Goal: Information Seeking & Learning: Learn about a topic

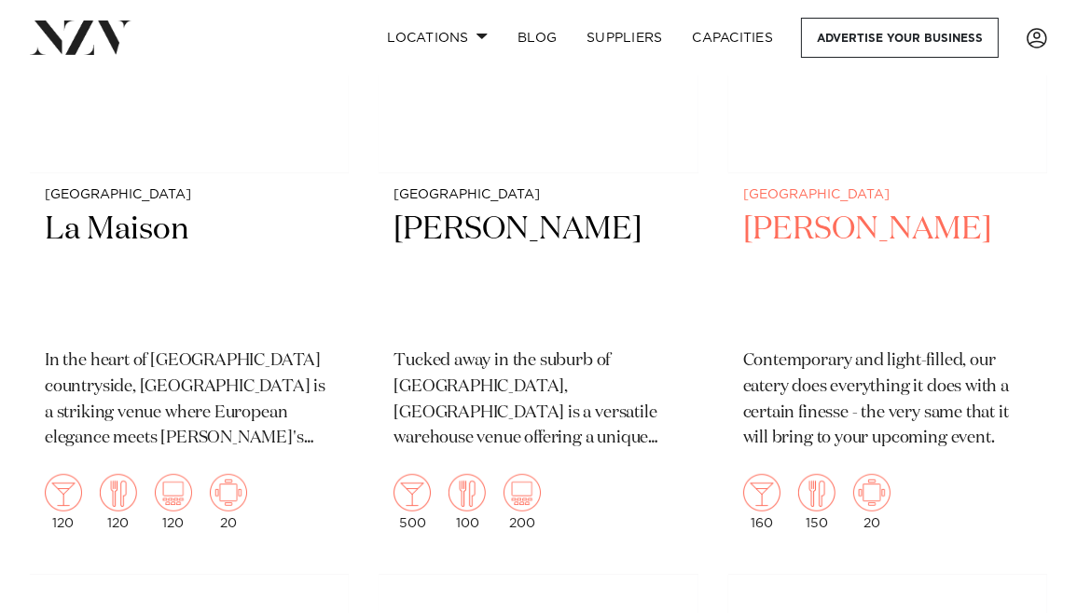
scroll to position [10297, 0]
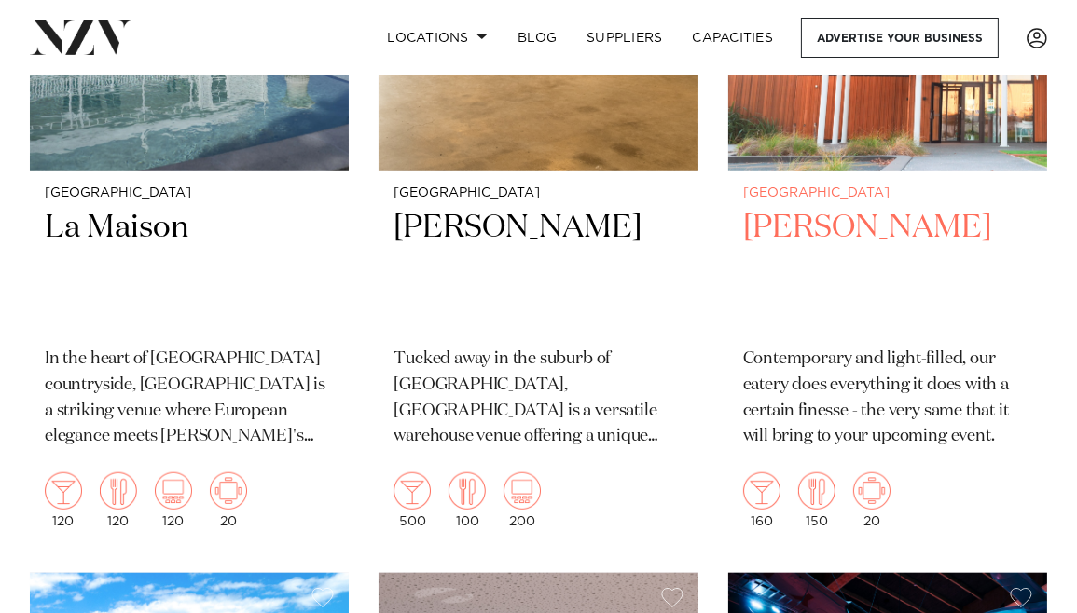
click at [782, 208] on h2 "Percy" at bounding box center [887, 270] width 289 height 124
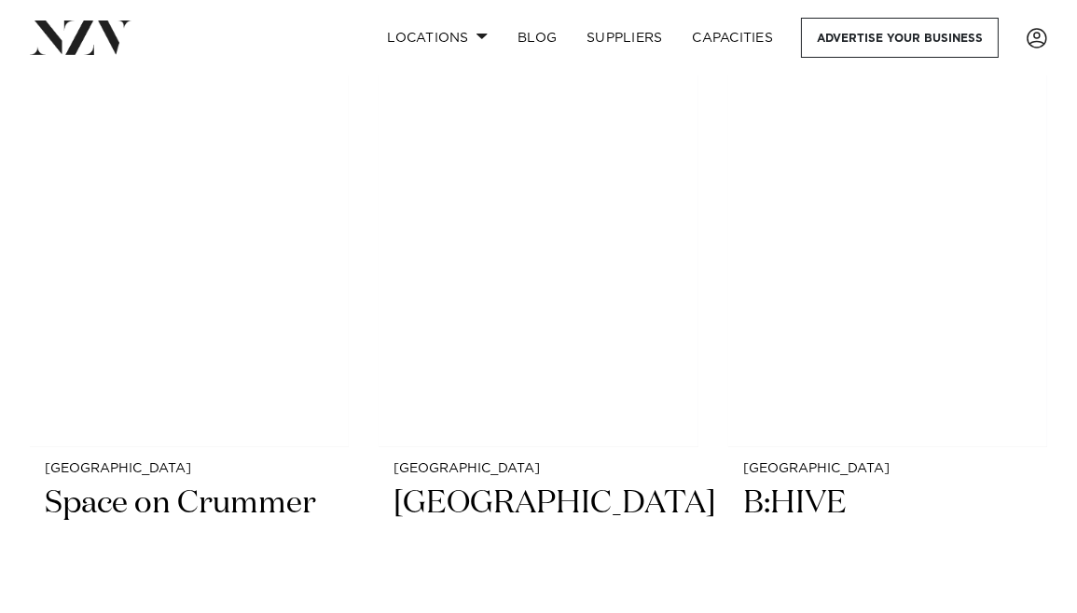
scroll to position [19161, 0]
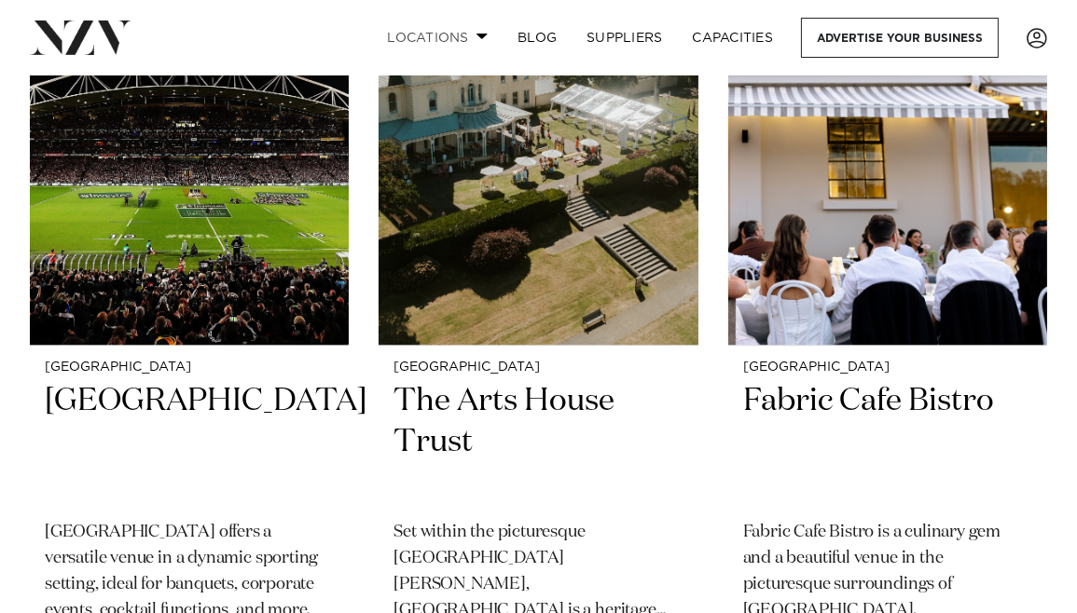
click at [478, 36] on span at bounding box center [482, 36] width 12 height 7
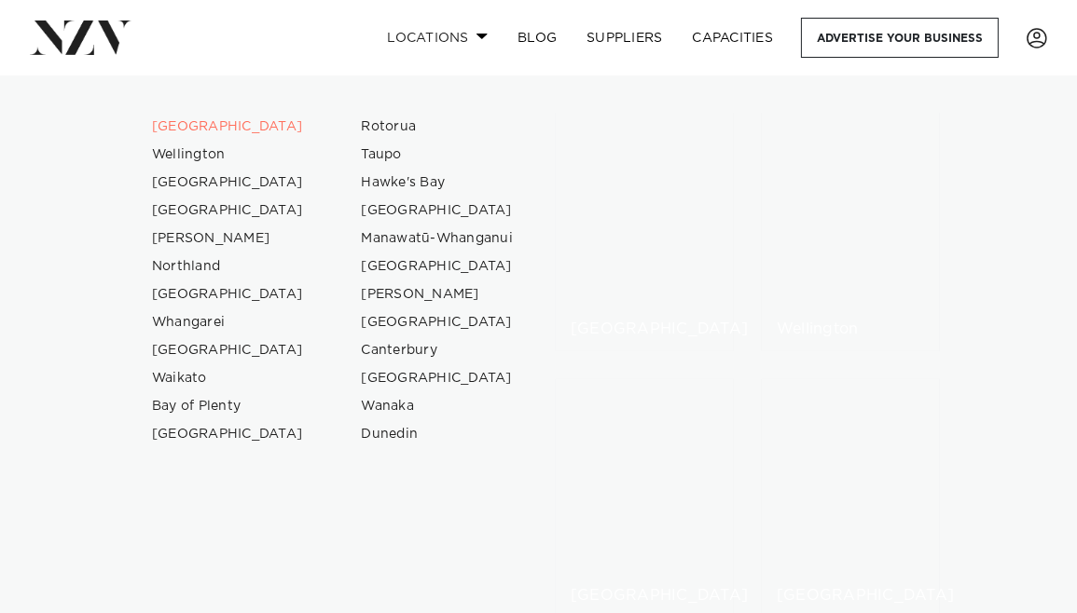
scroll to position [14270, 0]
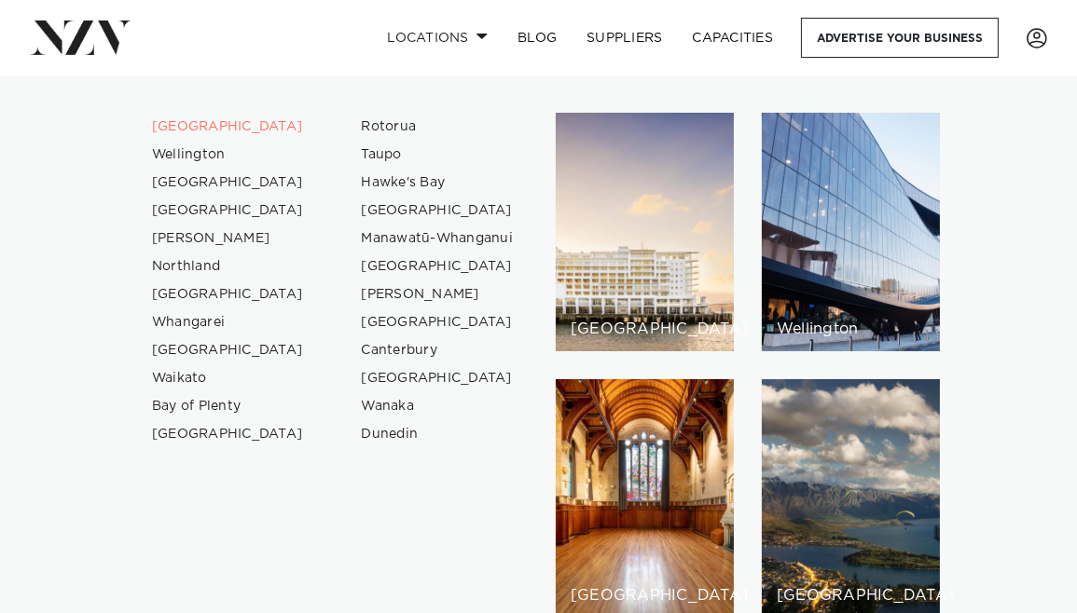
click at [348, 21] on div "Locations Auckland Wellington Christchurch Queenstown Hamilton Northland Bay of…" at bounding box center [692, 38] width 707 height 40
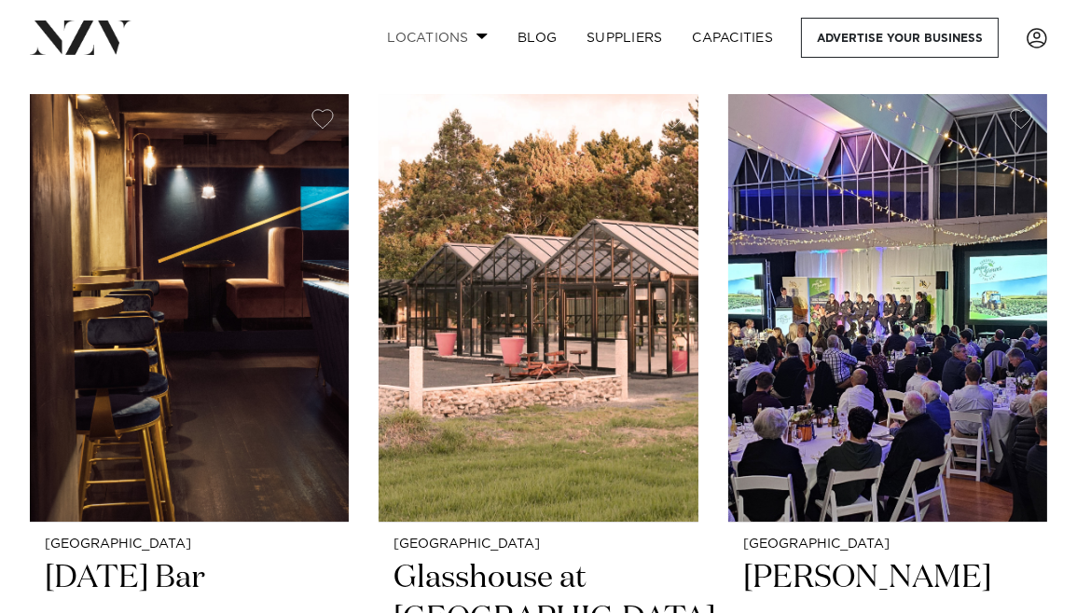
scroll to position [16599, 0]
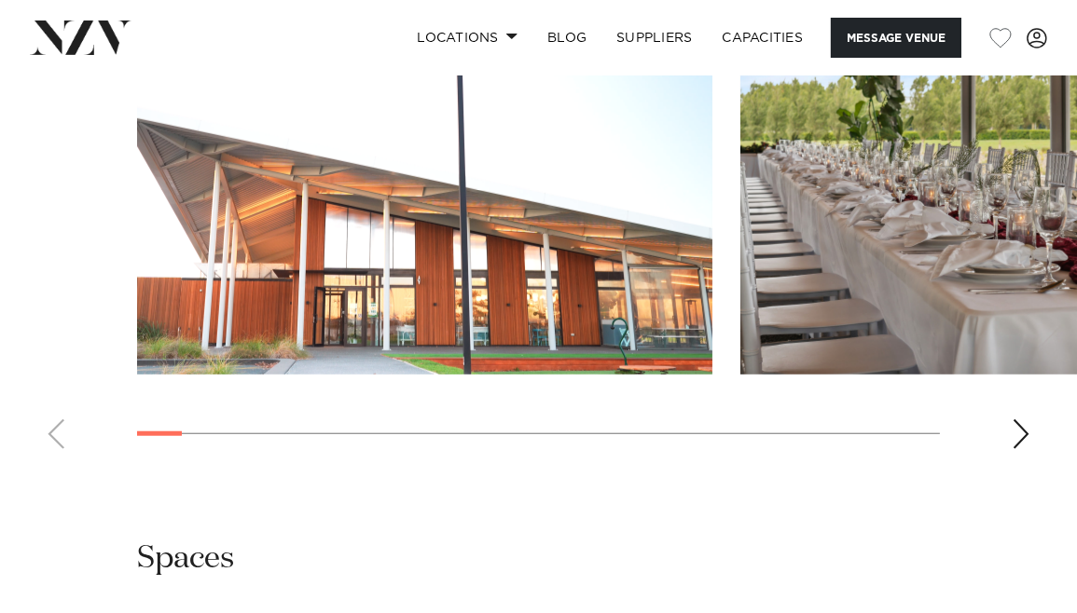
scroll to position [1915, 0]
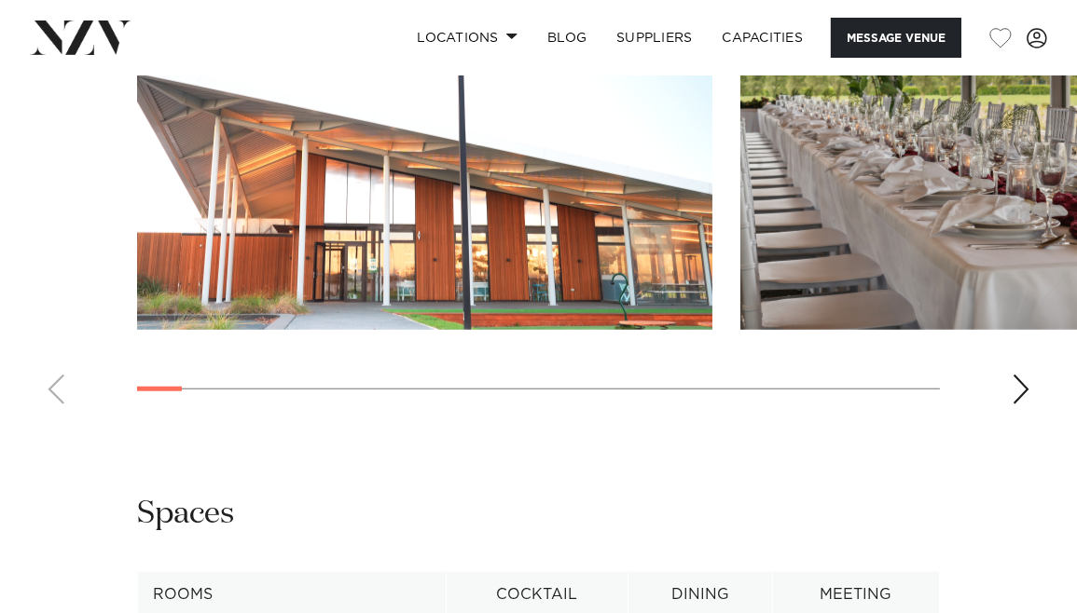
click at [558, 240] on img "1 / 24" at bounding box center [424, 119] width 575 height 422
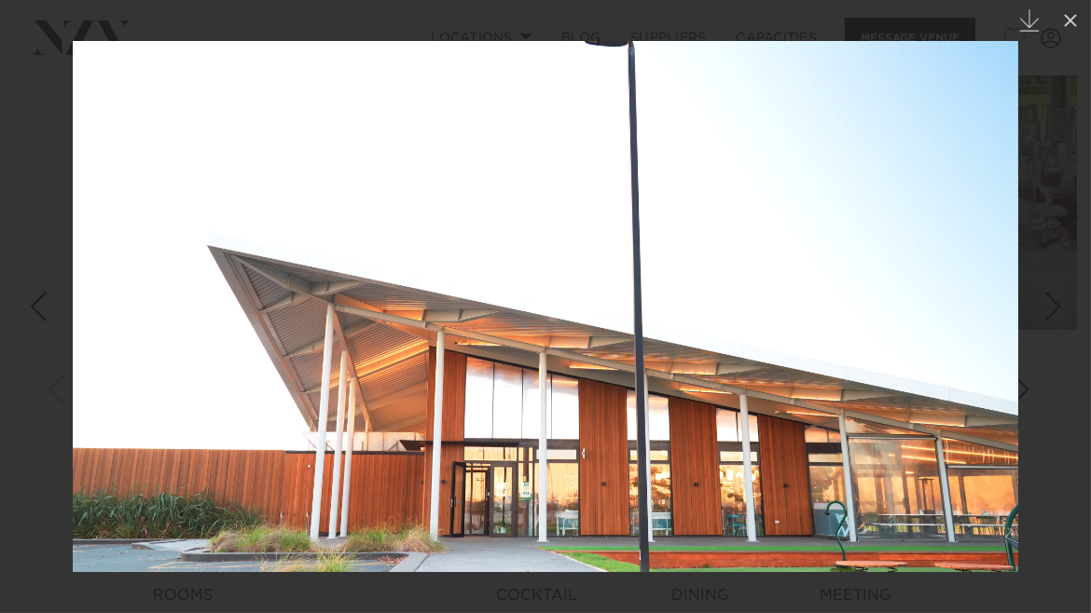
click at [1050, 311] on div "Next slide" at bounding box center [1052, 306] width 25 height 35
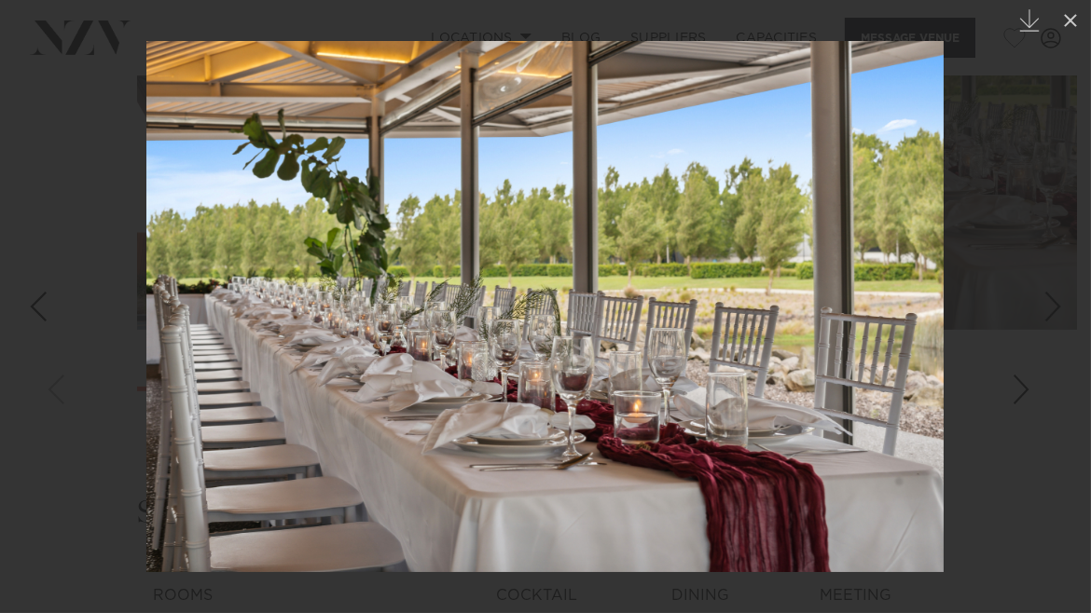
click at [1048, 309] on div "Next slide" at bounding box center [1052, 306] width 25 height 35
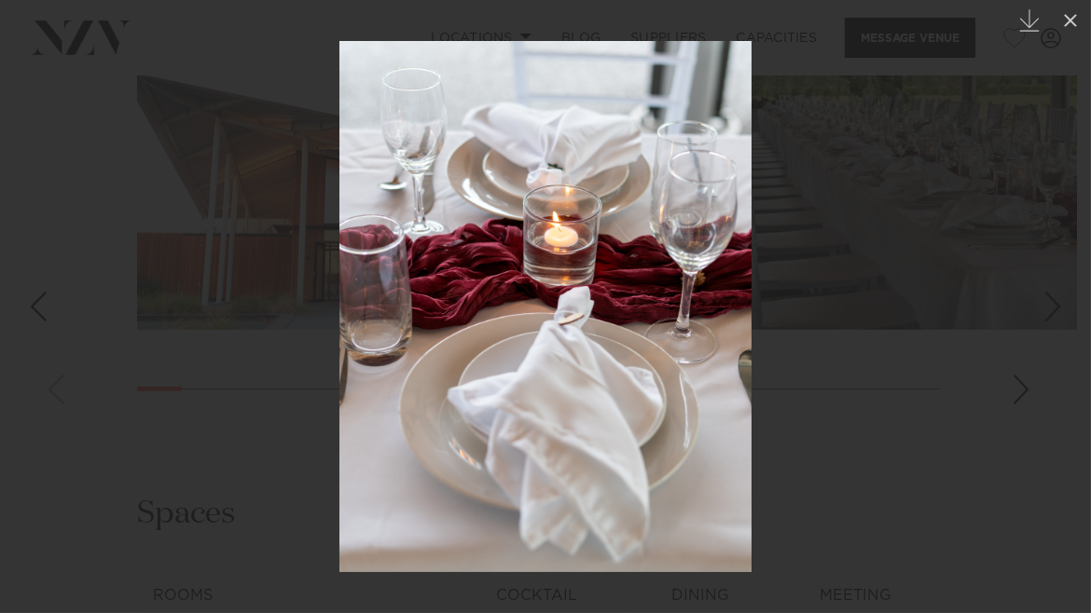
click at [1048, 309] on div "Next slide" at bounding box center [1052, 306] width 25 height 35
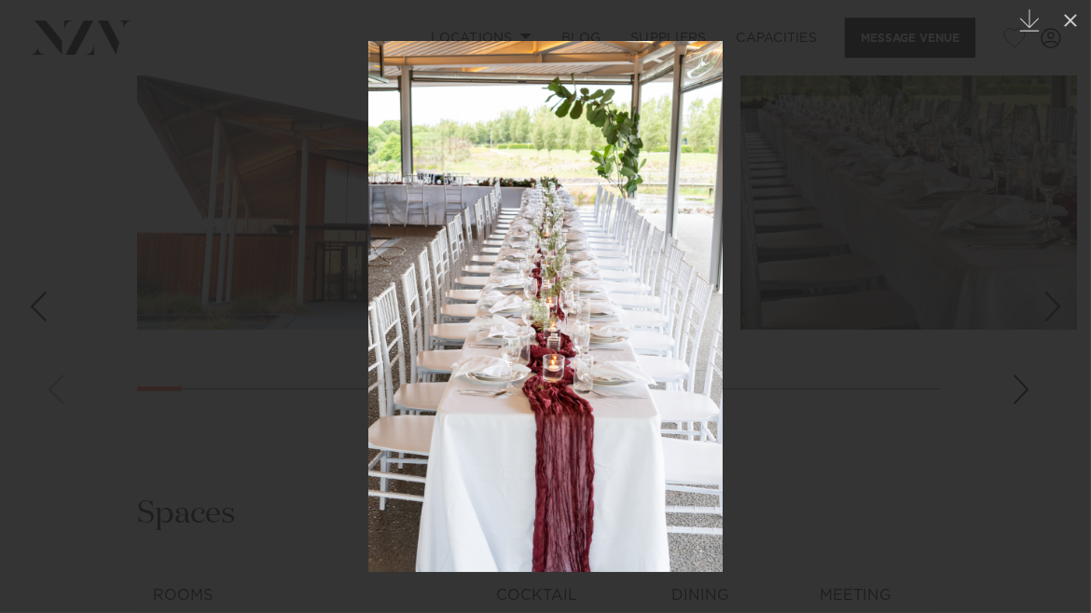
click at [1048, 309] on div "Next slide" at bounding box center [1052, 306] width 25 height 35
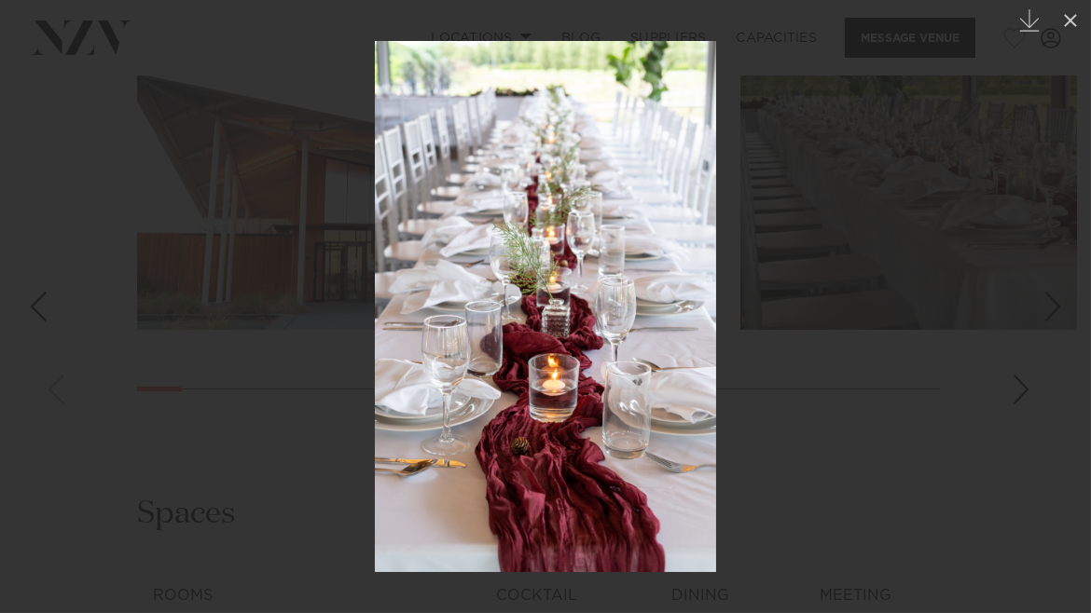
click at [1048, 309] on div "Next slide" at bounding box center [1052, 306] width 25 height 35
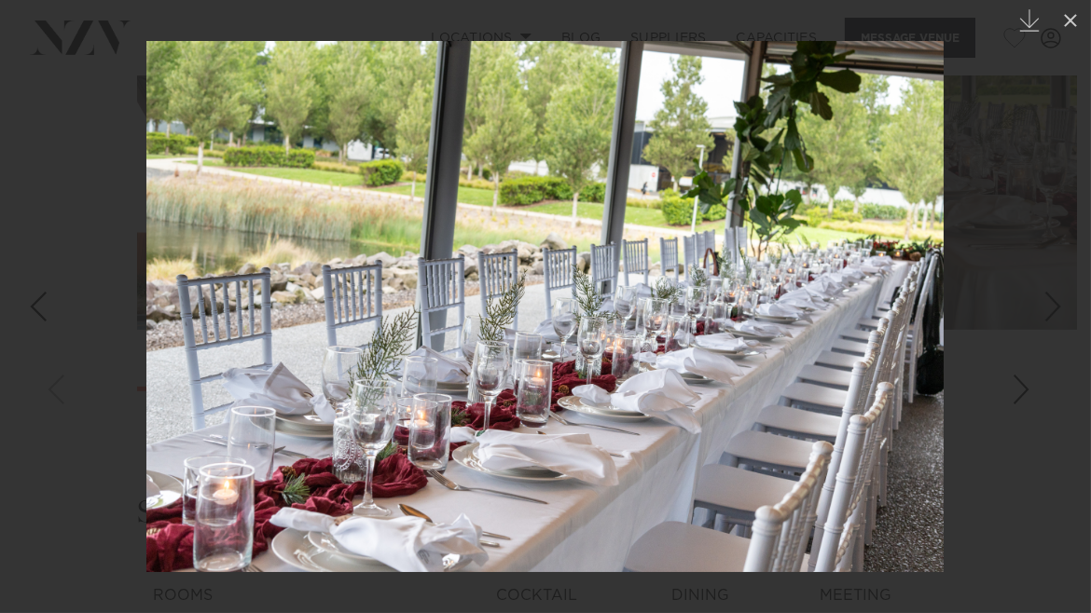
click at [1048, 309] on div "Next slide" at bounding box center [1052, 306] width 25 height 35
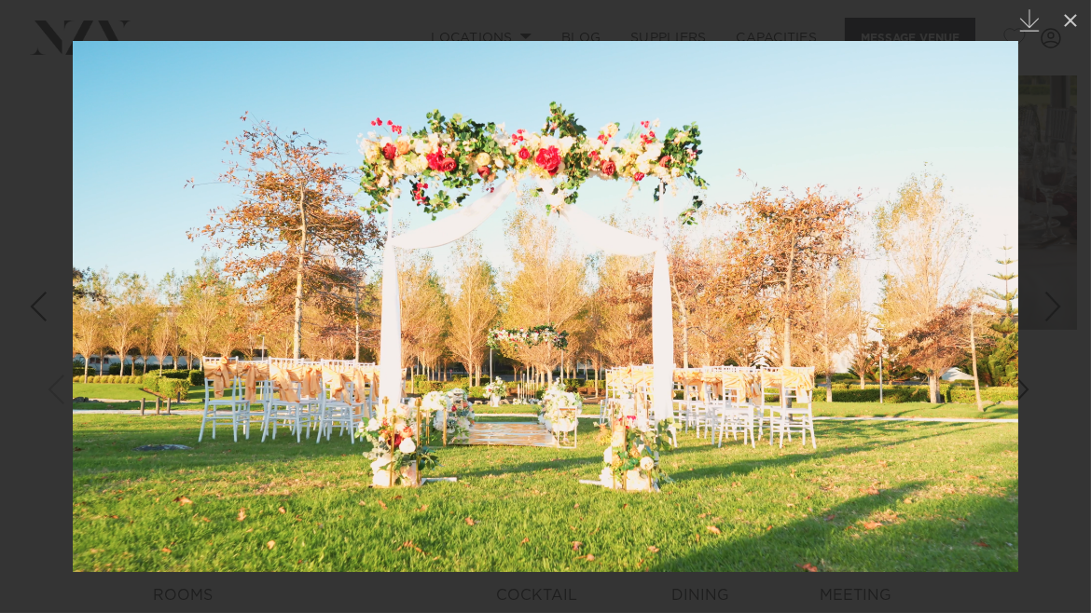
click at [1048, 309] on div "7 / 24 Created with Sketch." at bounding box center [545, 306] width 1091 height 613
click at [1048, 309] on div "Next slide" at bounding box center [1052, 306] width 25 height 35
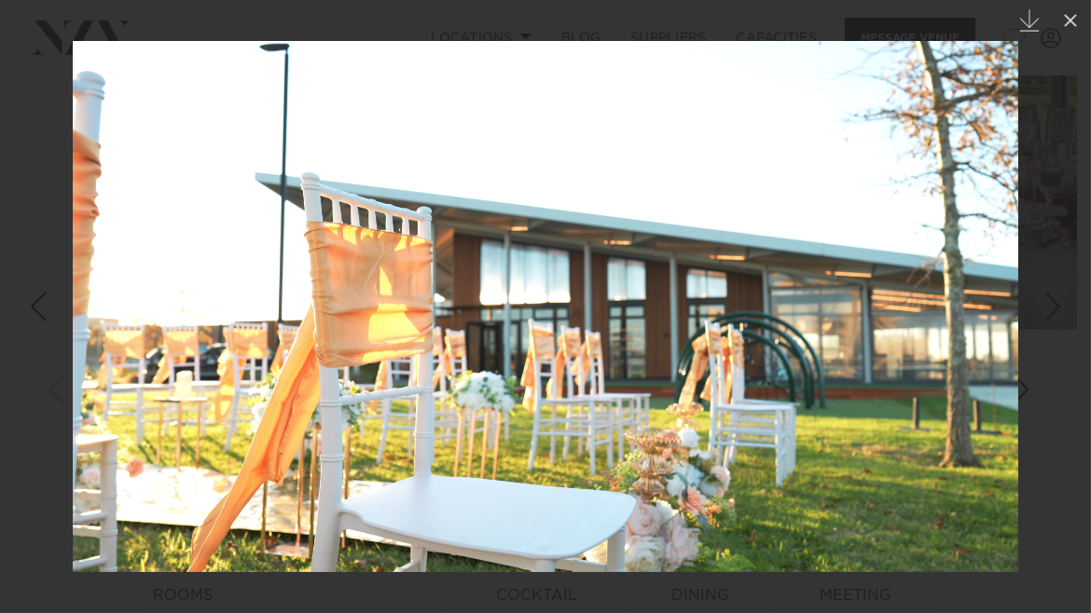
click at [1048, 309] on div "Next slide" at bounding box center [1052, 306] width 25 height 35
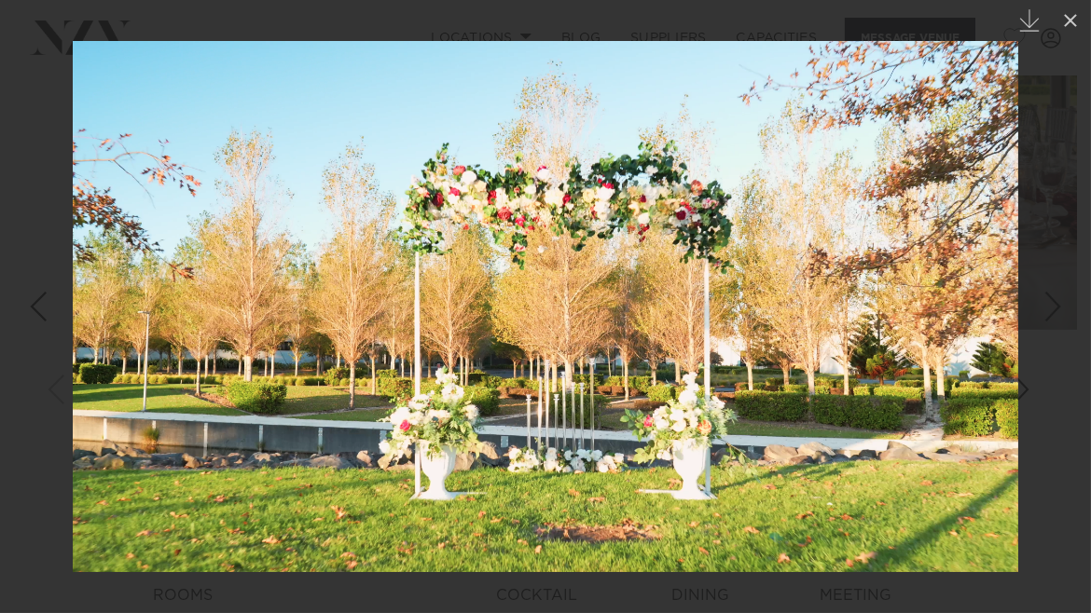
click at [1048, 309] on div "Next slide" at bounding box center [1052, 306] width 25 height 35
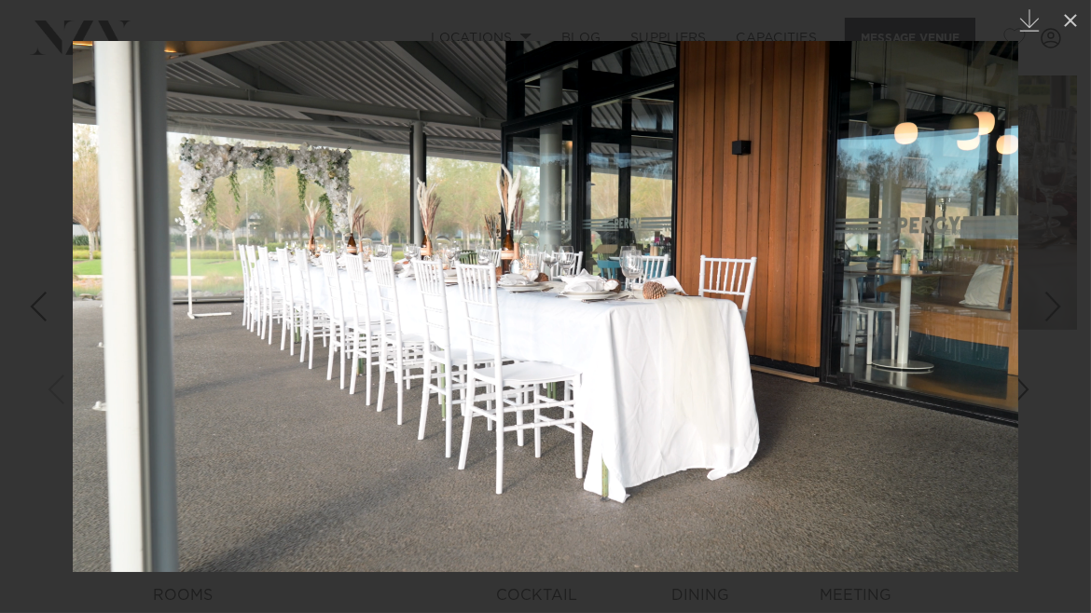
click at [1048, 309] on div "Next slide" at bounding box center [1052, 306] width 25 height 35
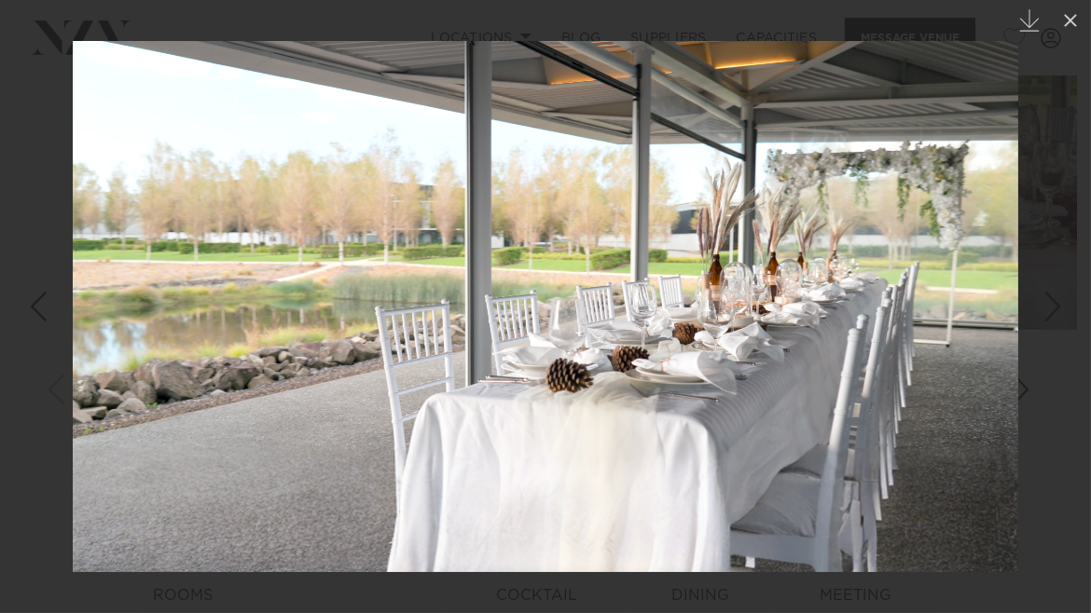
click at [1048, 309] on div "Next slide" at bounding box center [1052, 306] width 25 height 35
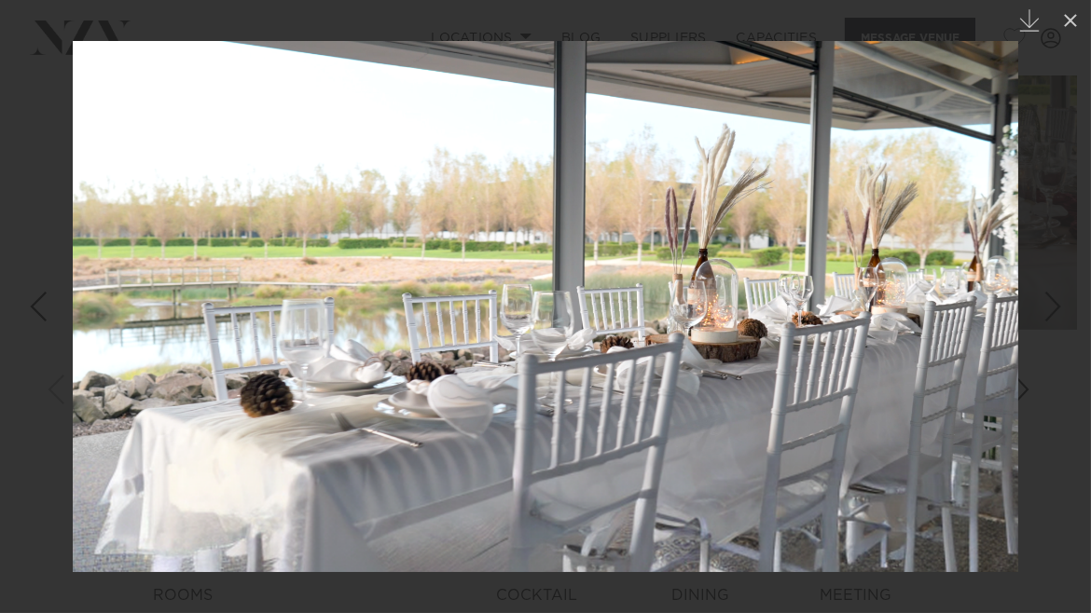
click at [1051, 299] on div "Next slide" at bounding box center [1052, 306] width 25 height 35
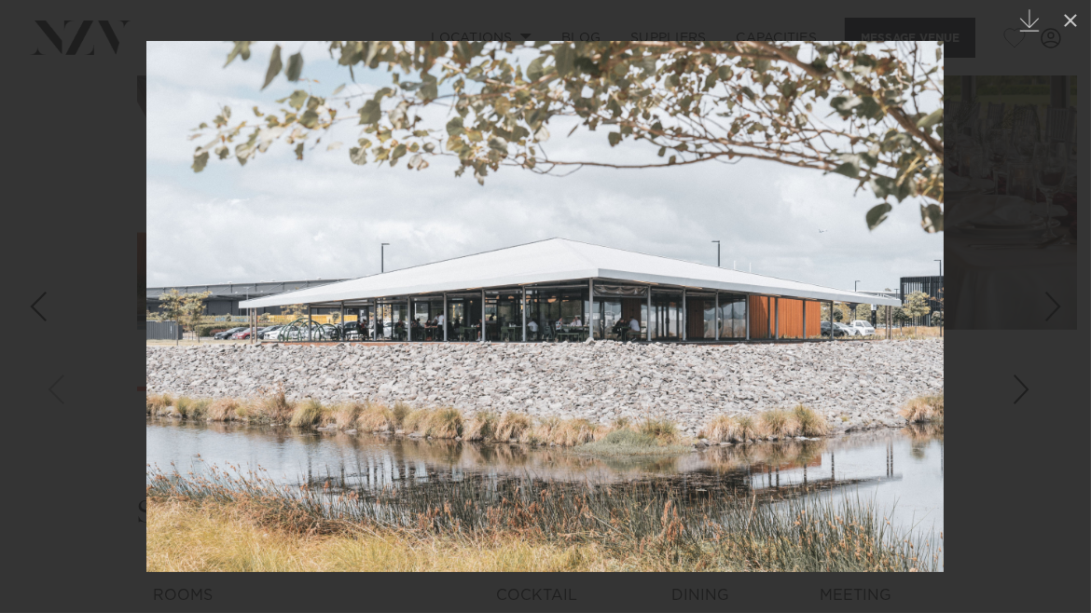
click at [1044, 268] on link at bounding box center [1057, 306] width 65 height 93
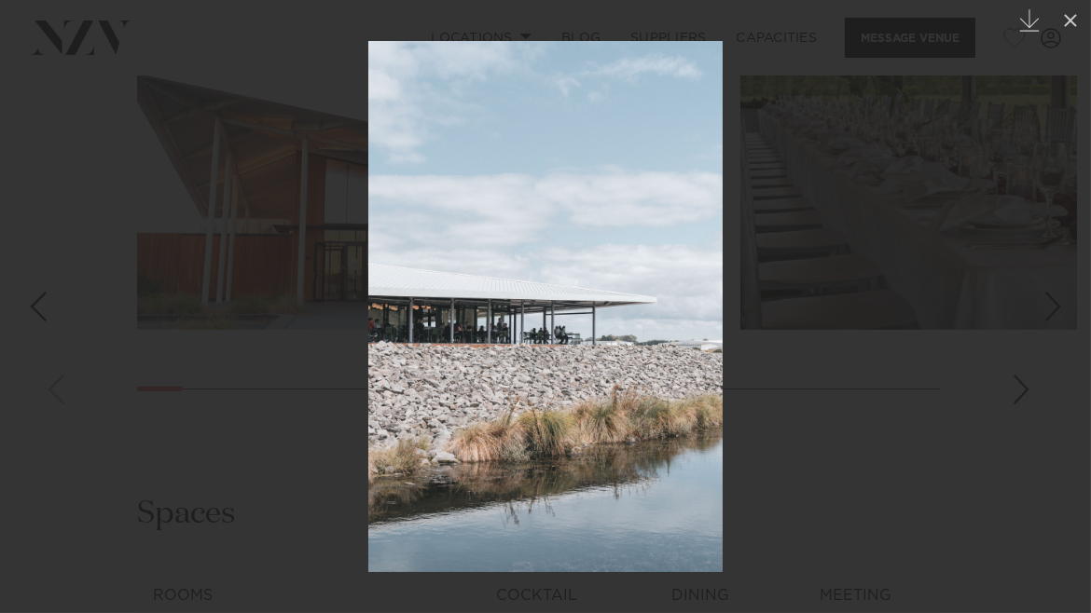
click at [1044, 268] on link at bounding box center [1057, 306] width 65 height 93
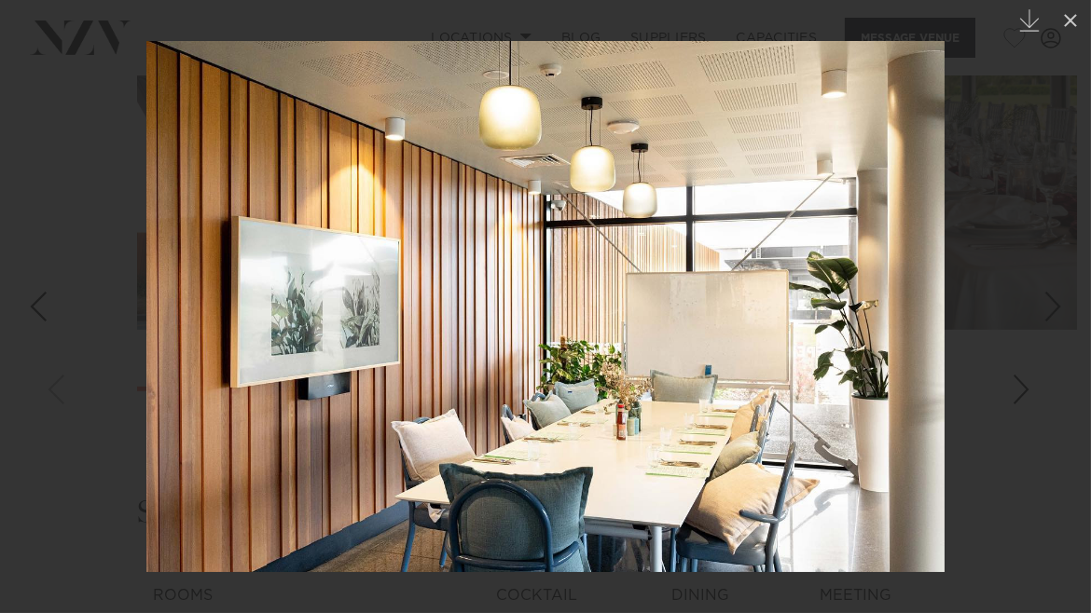
click at [1044, 268] on link at bounding box center [1057, 306] width 65 height 93
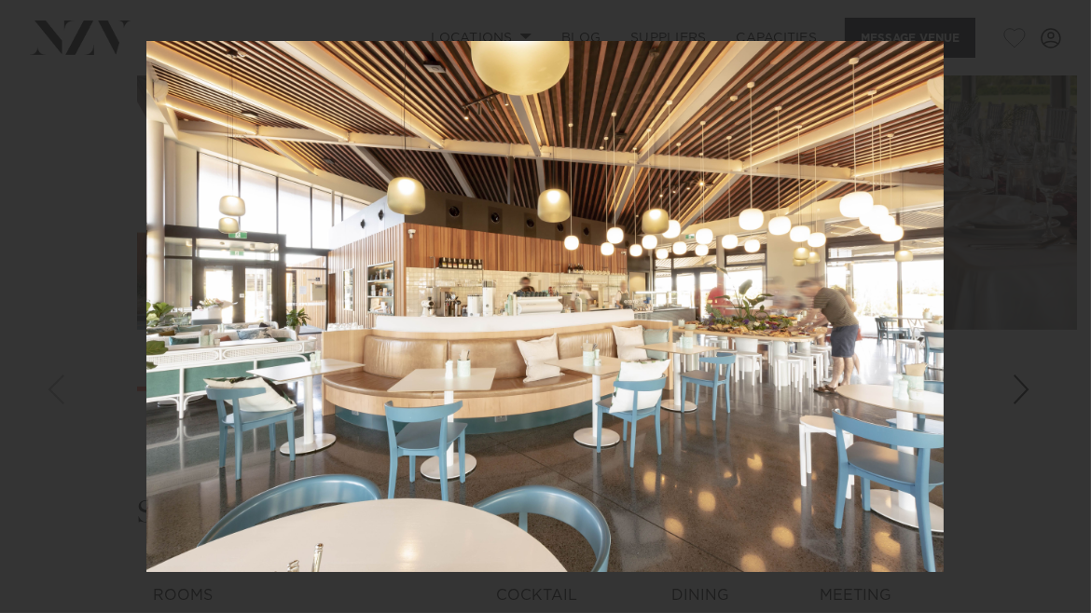
click at [1044, 268] on div "16 / 24 Created with Sketch." at bounding box center [545, 306] width 1091 height 613
click at [1072, 22] on icon at bounding box center [1070, 20] width 13 height 13
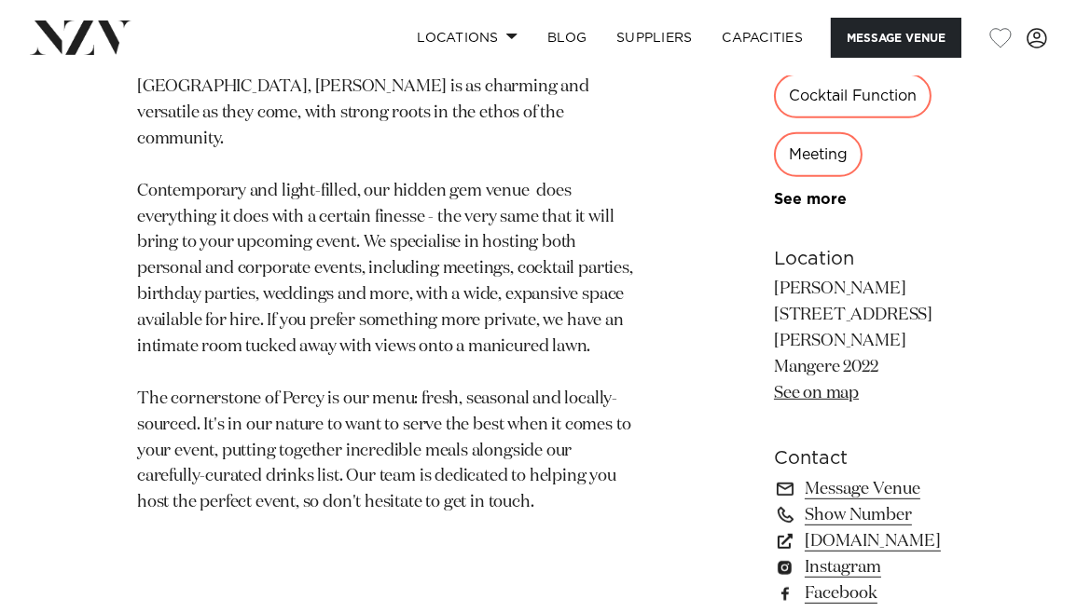
scroll to position [1077, 0]
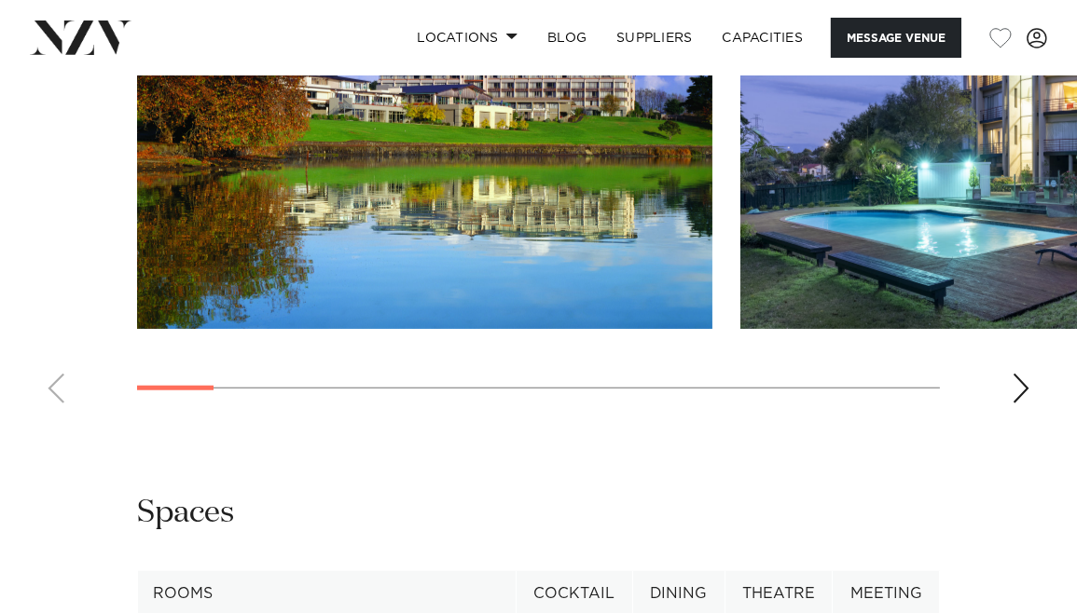
scroll to position [1987, 0]
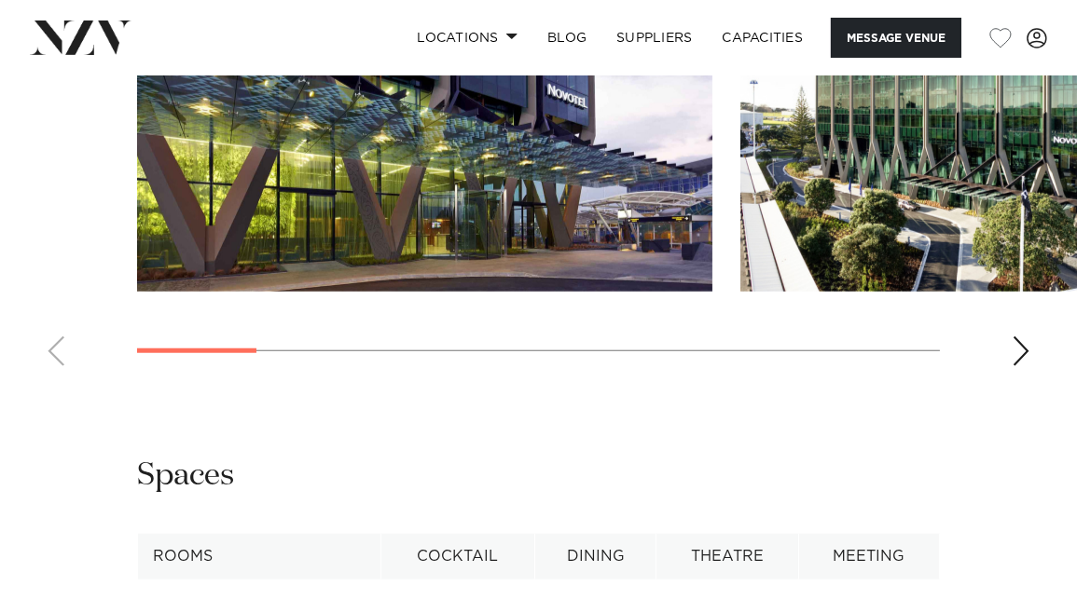
scroll to position [1943, 0]
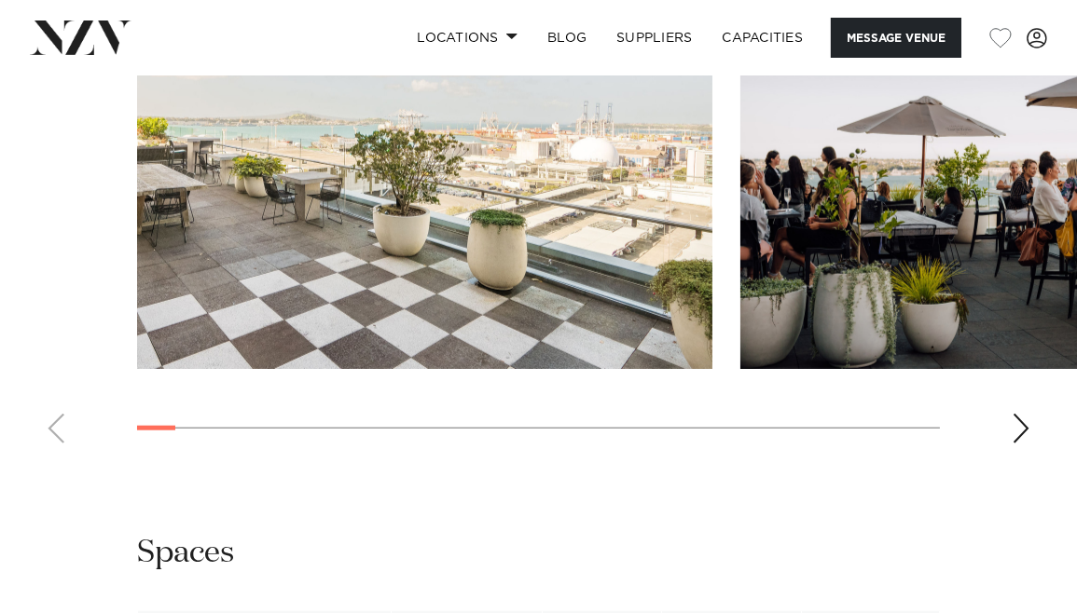
scroll to position [2127, 0]
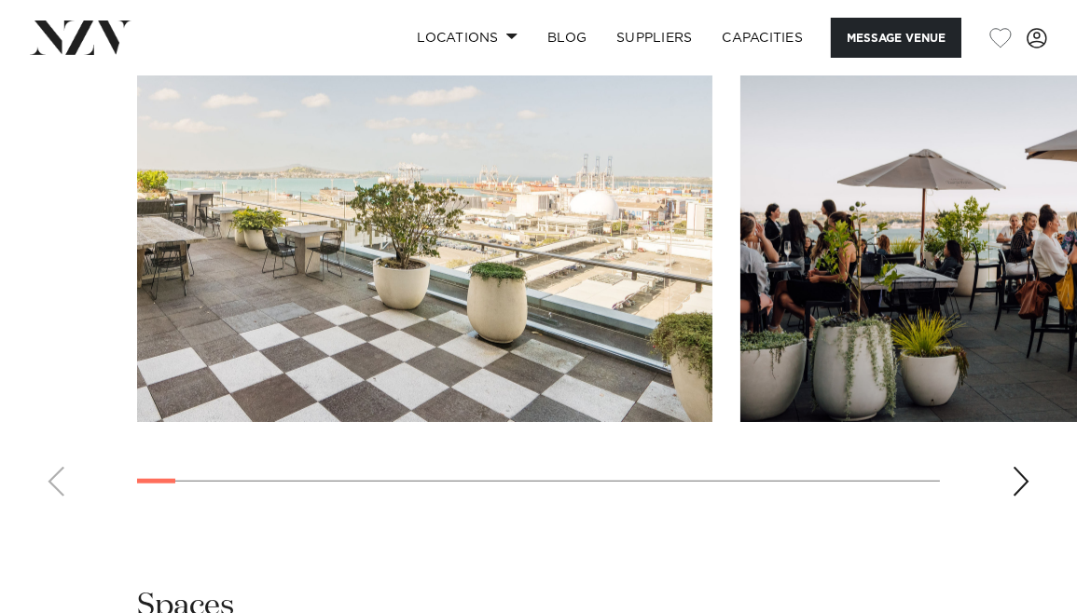
click at [1013, 488] on div "Next slide" at bounding box center [1020, 482] width 19 height 30
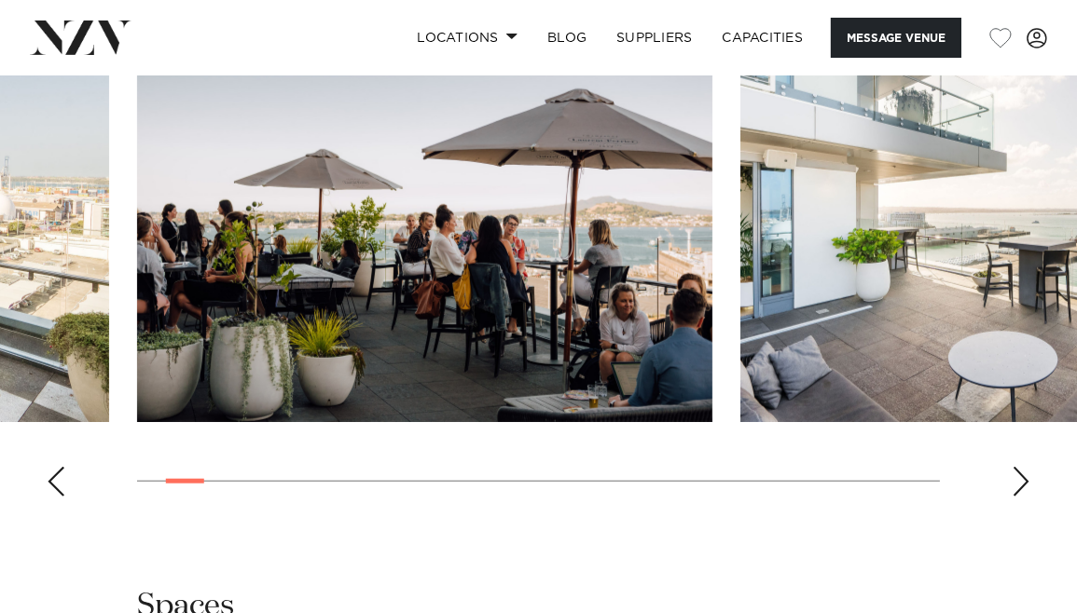
click at [1013, 488] on div "Next slide" at bounding box center [1020, 482] width 19 height 30
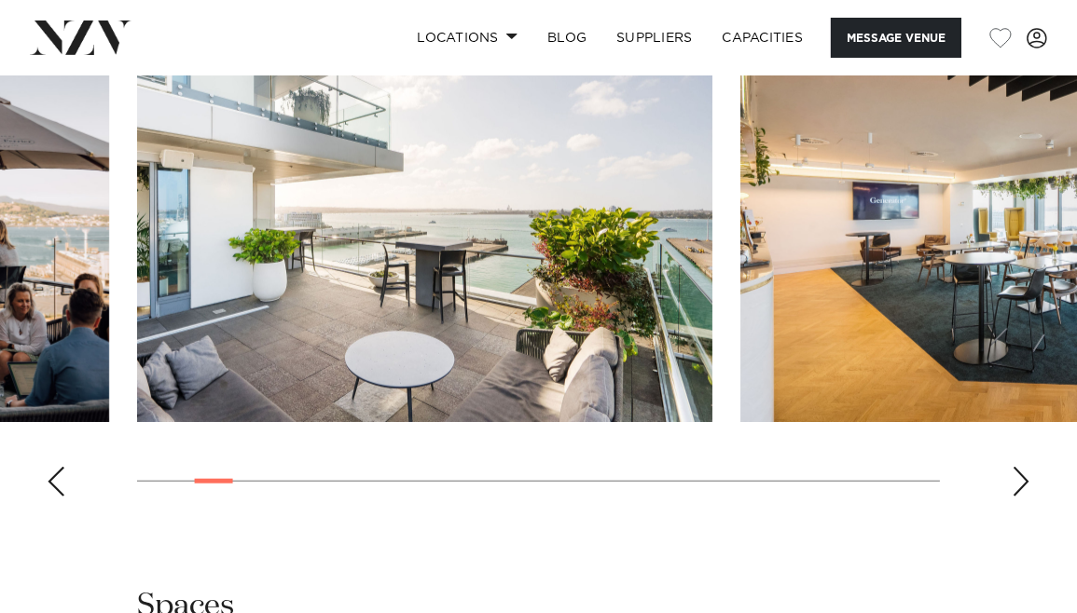
click at [1013, 488] on div "Next slide" at bounding box center [1020, 482] width 19 height 30
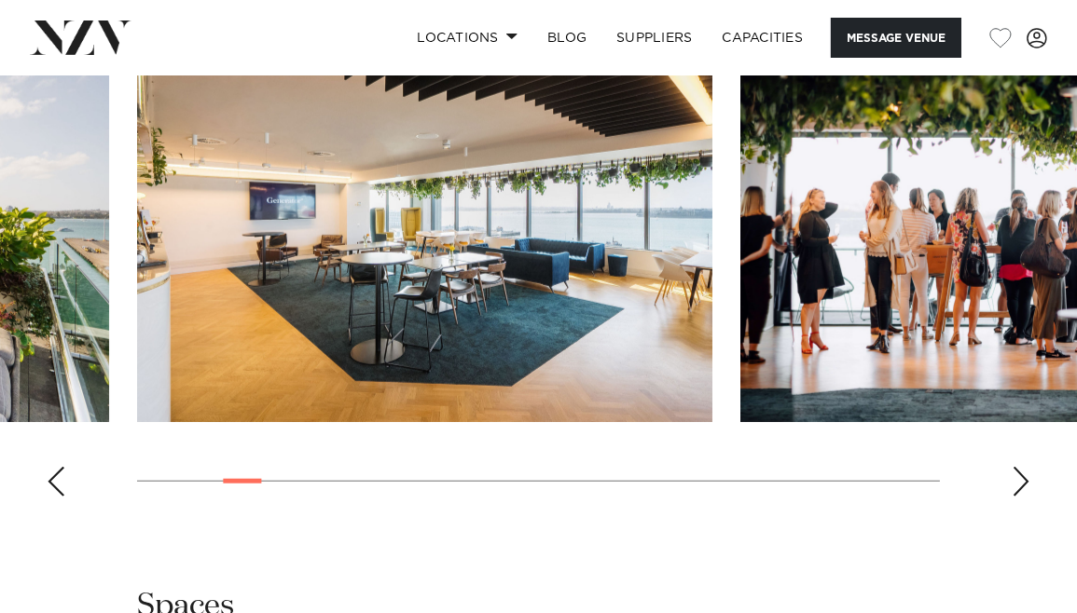
click at [1013, 488] on div "Next slide" at bounding box center [1020, 482] width 19 height 30
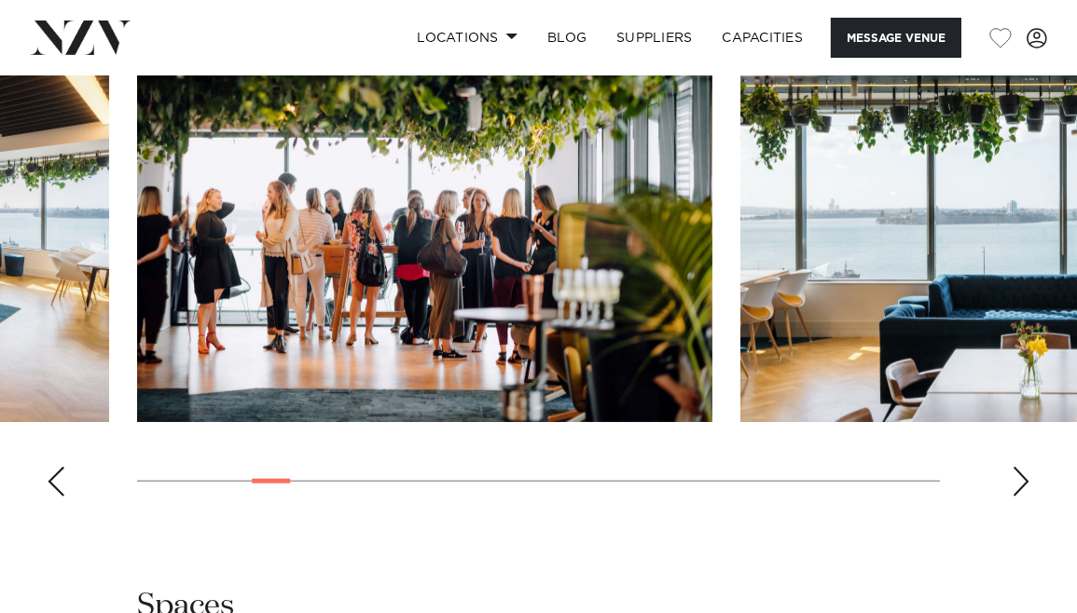
click at [1013, 488] on div "Next slide" at bounding box center [1020, 482] width 19 height 30
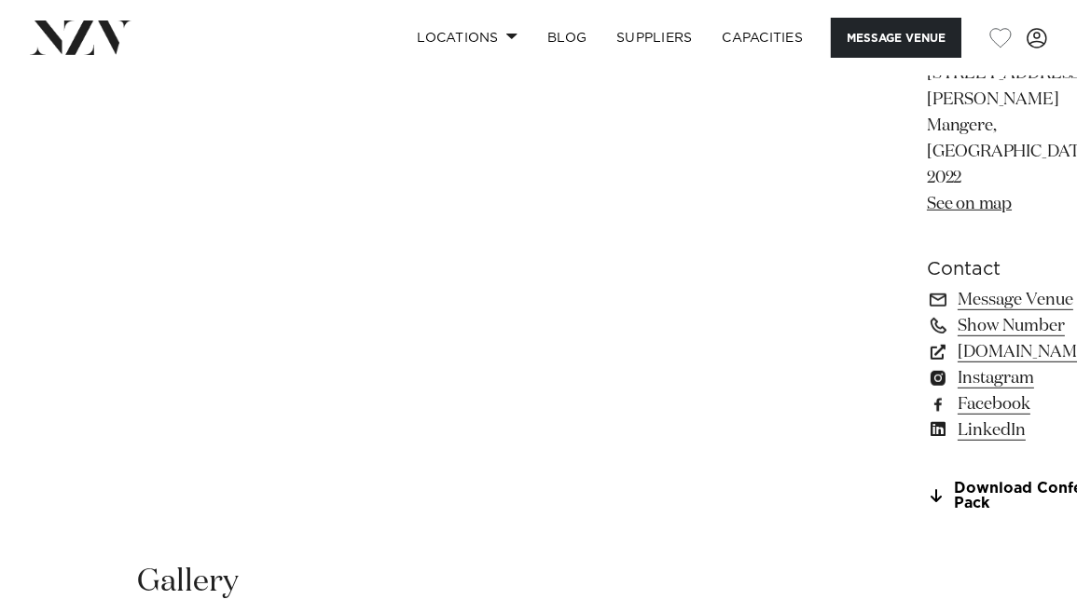
scroll to position [1305, 0]
click at [927, 337] on link "naumihotels.com" at bounding box center [1028, 350] width 202 height 26
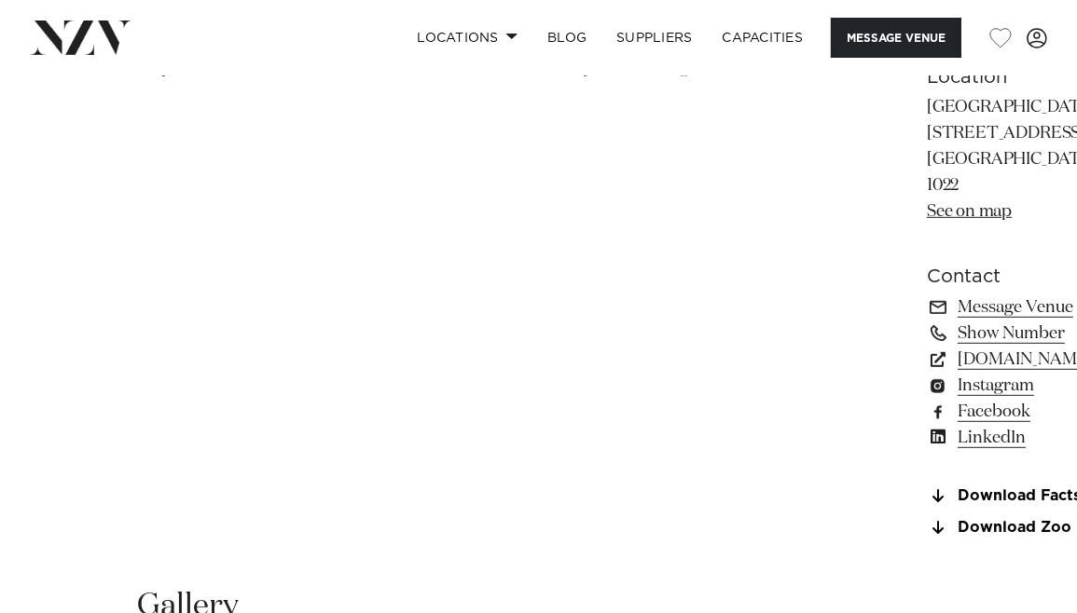
scroll to position [1267, 0]
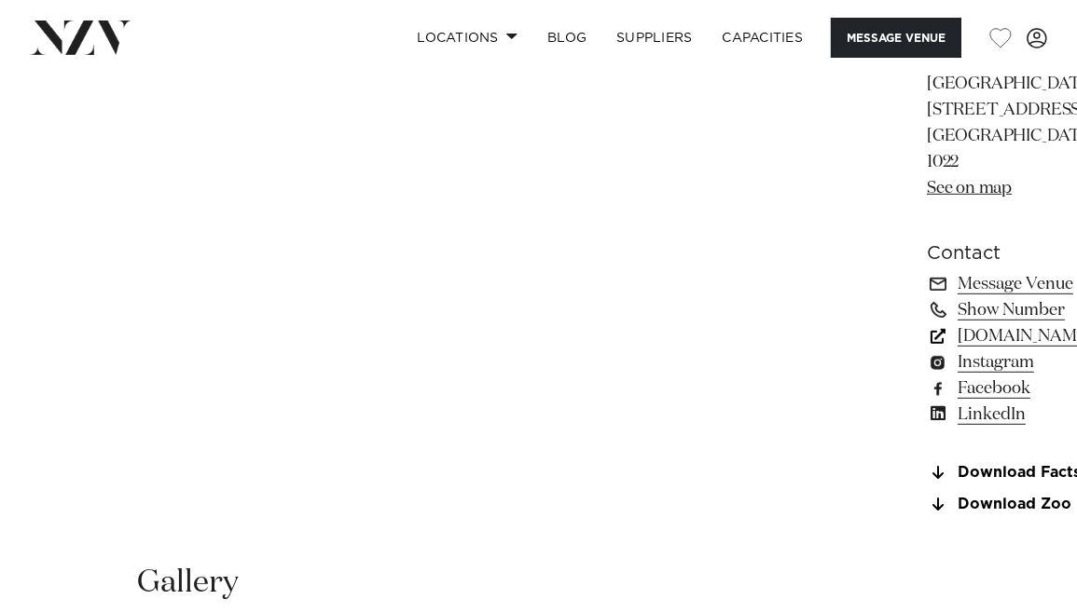
click at [927, 323] on link "[DOMAIN_NAME]" at bounding box center [1028, 336] width 202 height 26
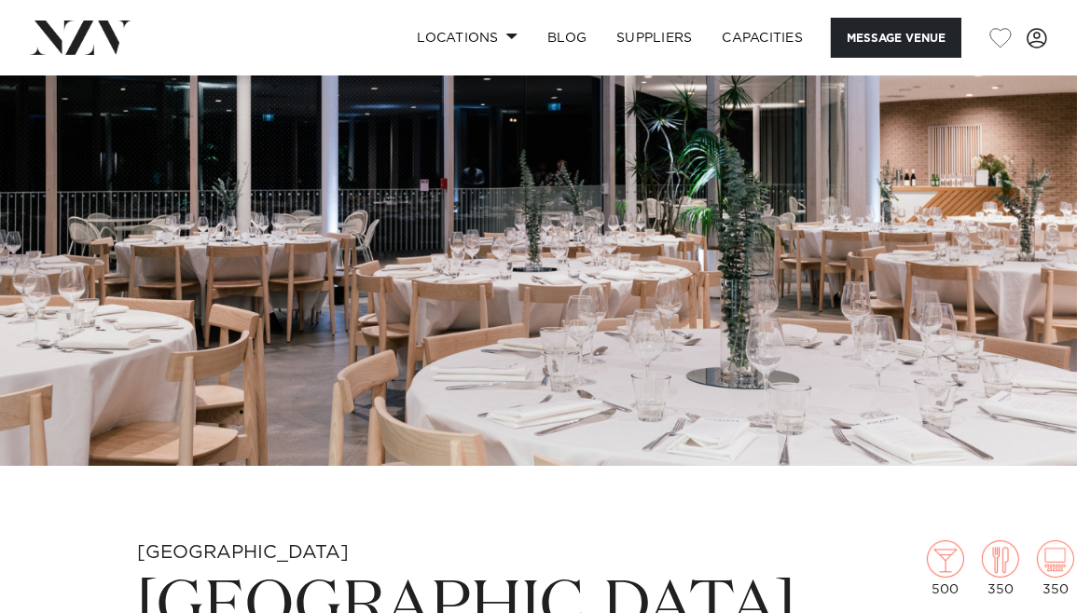
scroll to position [81, 0]
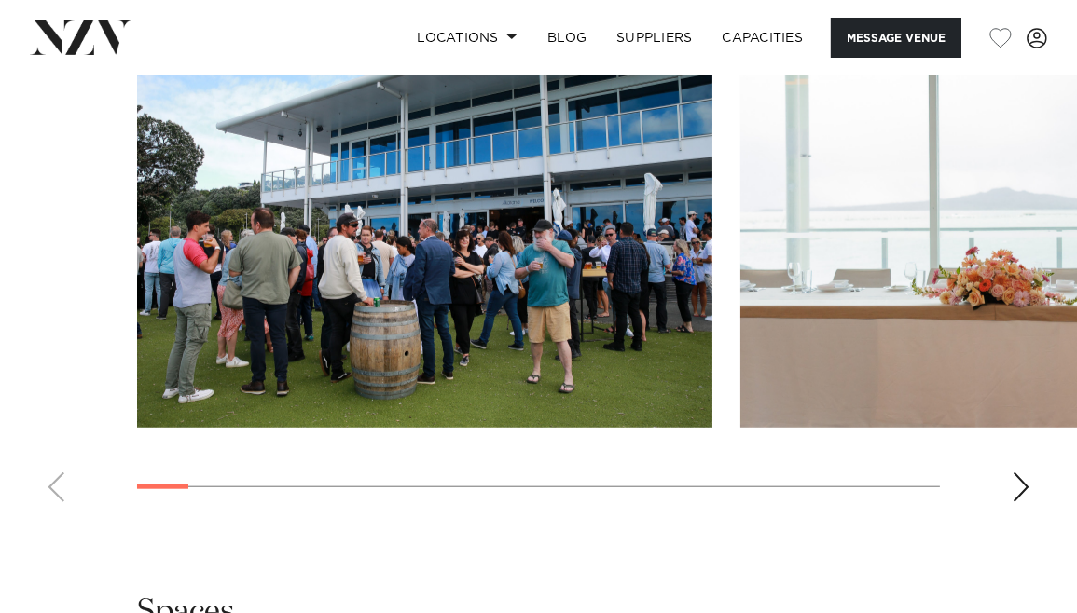
scroll to position [2052, 0]
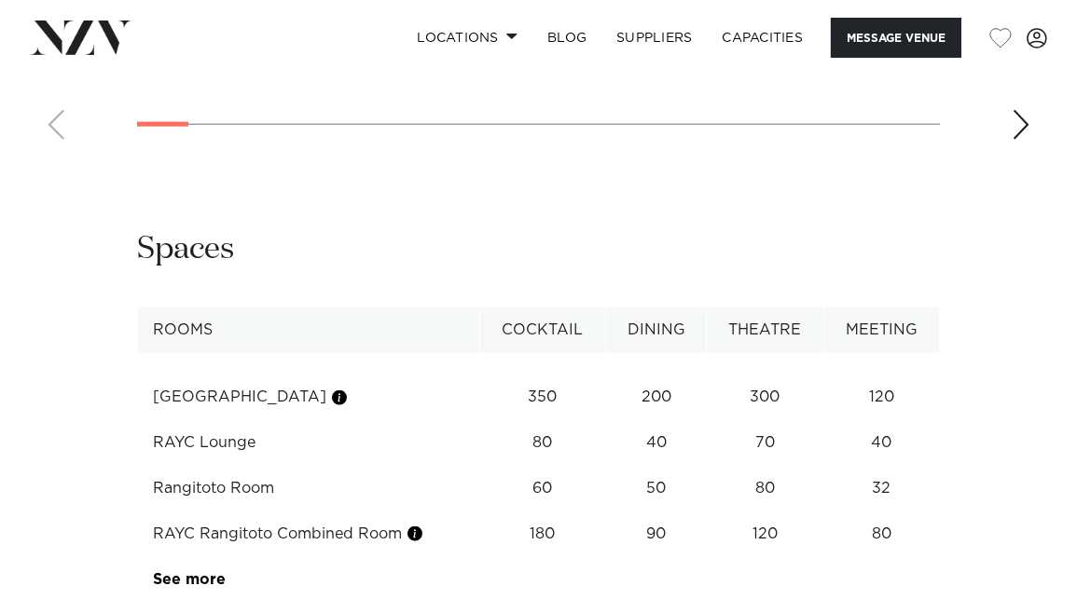
scroll to position [2404, 0]
